Goal: Information Seeking & Learning: Learn about a topic

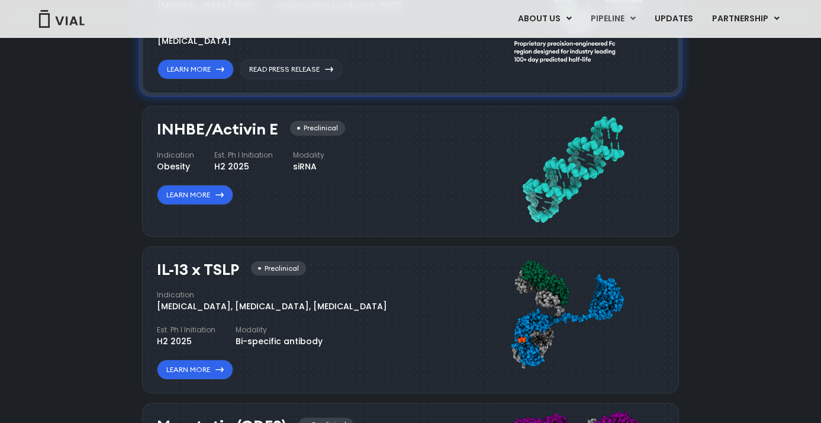
scroll to position [982, 0]
click at [196, 199] on link "Learn More" at bounding box center [195, 195] width 76 height 20
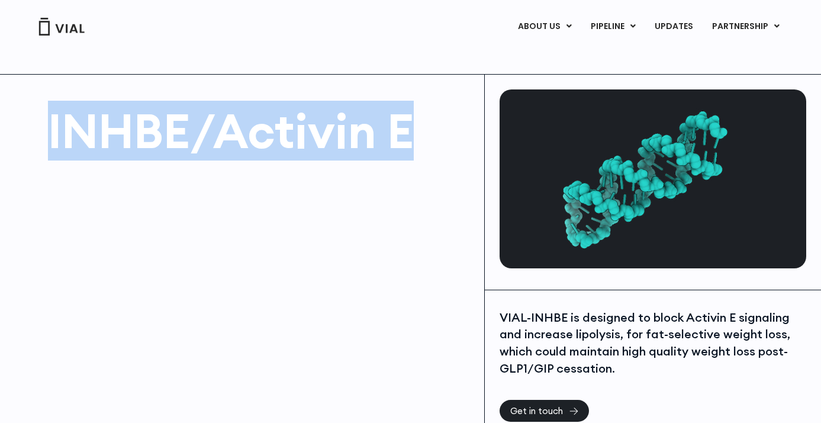
drag, startPoint x: 54, startPoint y: 140, endPoint x: 412, endPoint y: 130, distance: 357.7
click at [412, 130] on h1 "INHBE/Activin E" at bounding box center [260, 130] width 424 height 47
copy h1 "INHBE/Activin E"
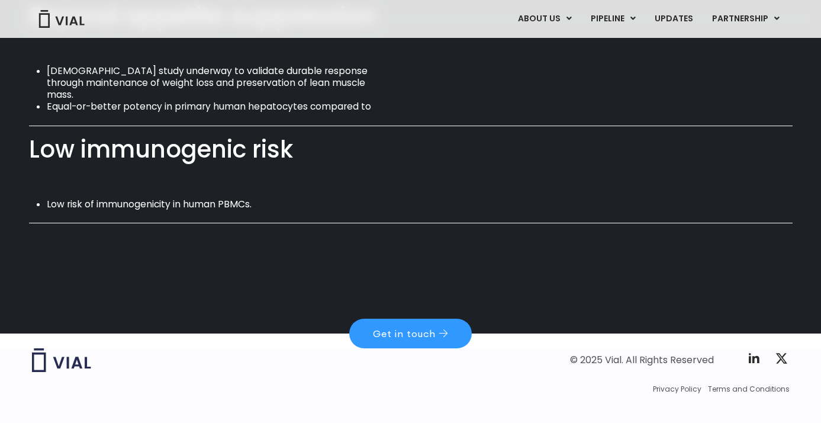
scroll to position [878, 0]
